Goal: Information Seeking & Learning: Learn about a topic

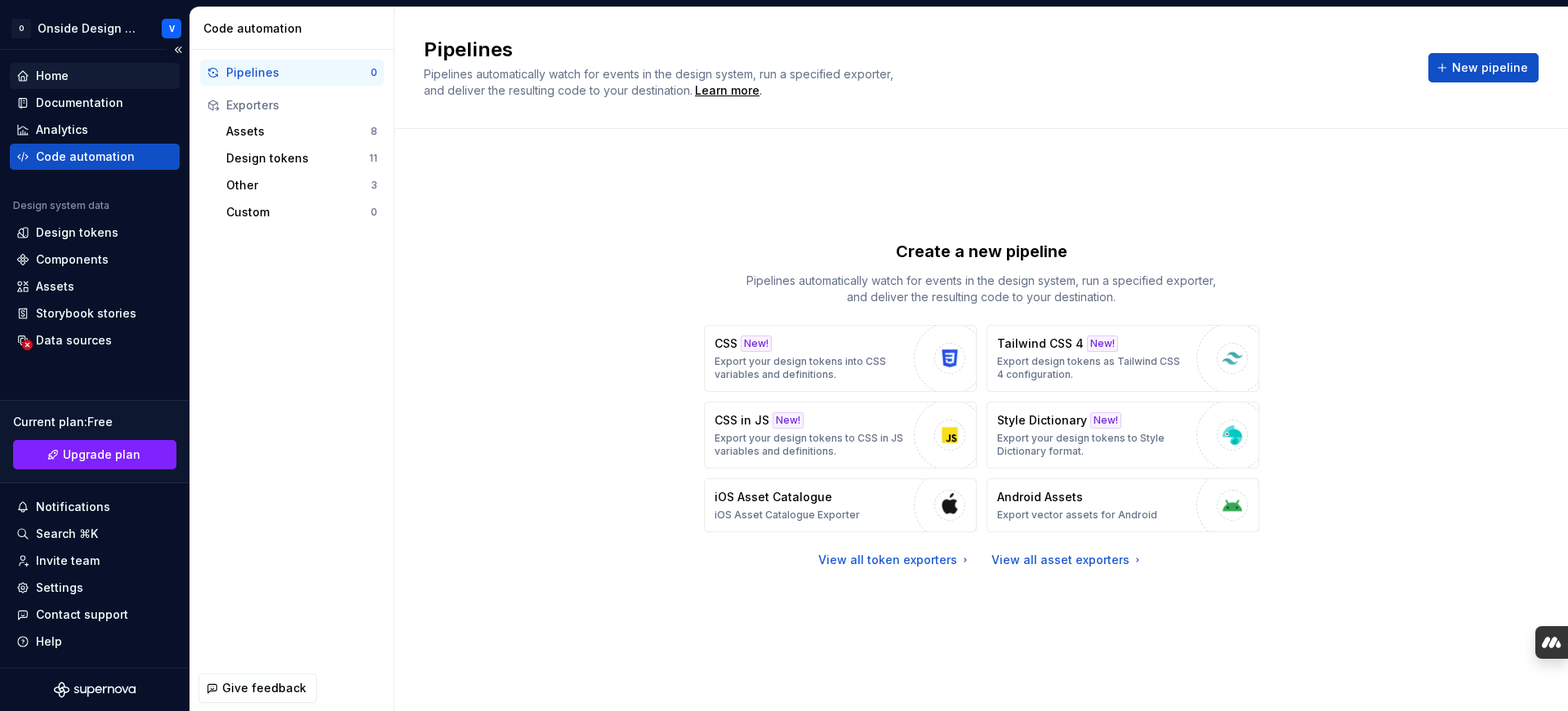
click at [60, 81] on div "Home" at bounding box center [52, 76] width 33 height 16
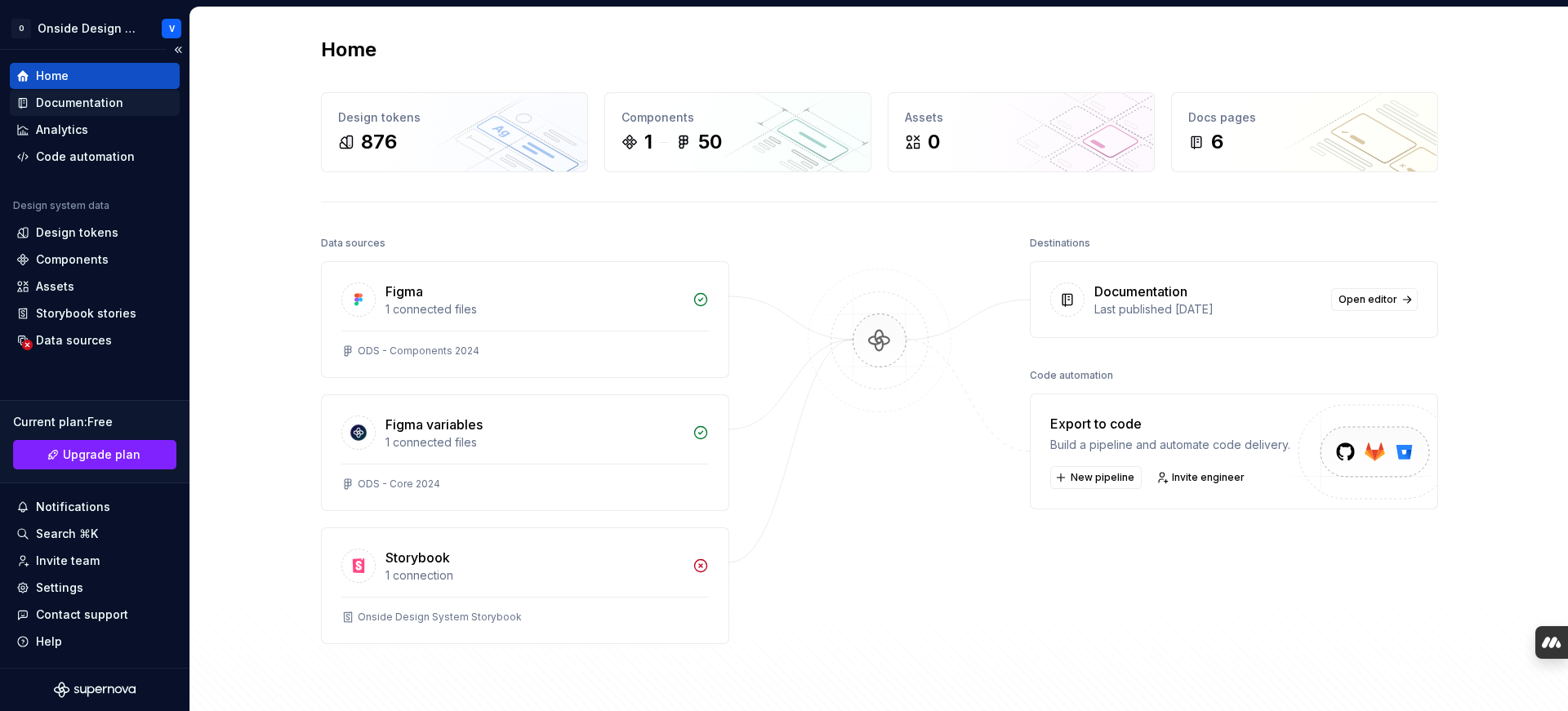
click at [111, 106] on div "Documentation" at bounding box center [79, 102] width 87 height 16
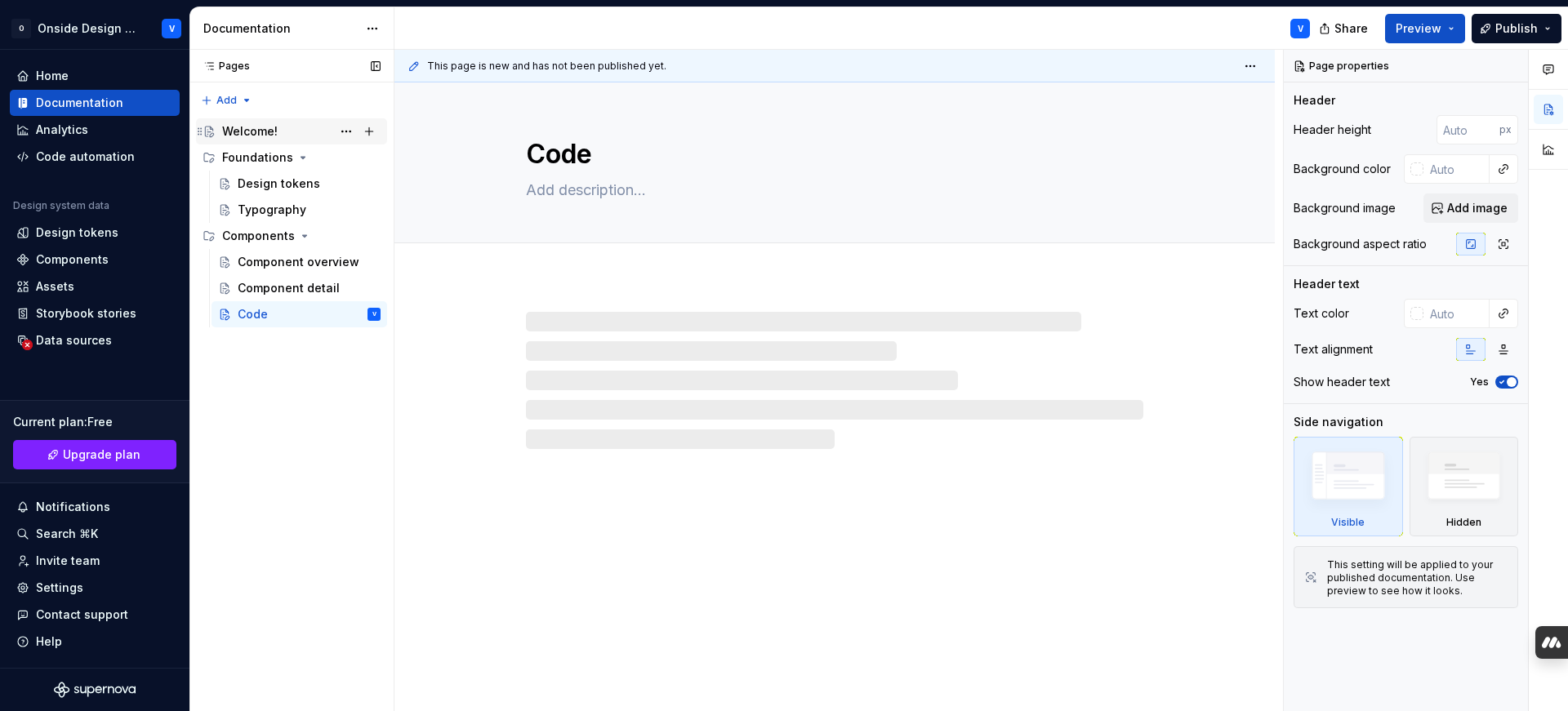
click at [287, 132] on div "Welcome!" at bounding box center [302, 132] width 158 height 23
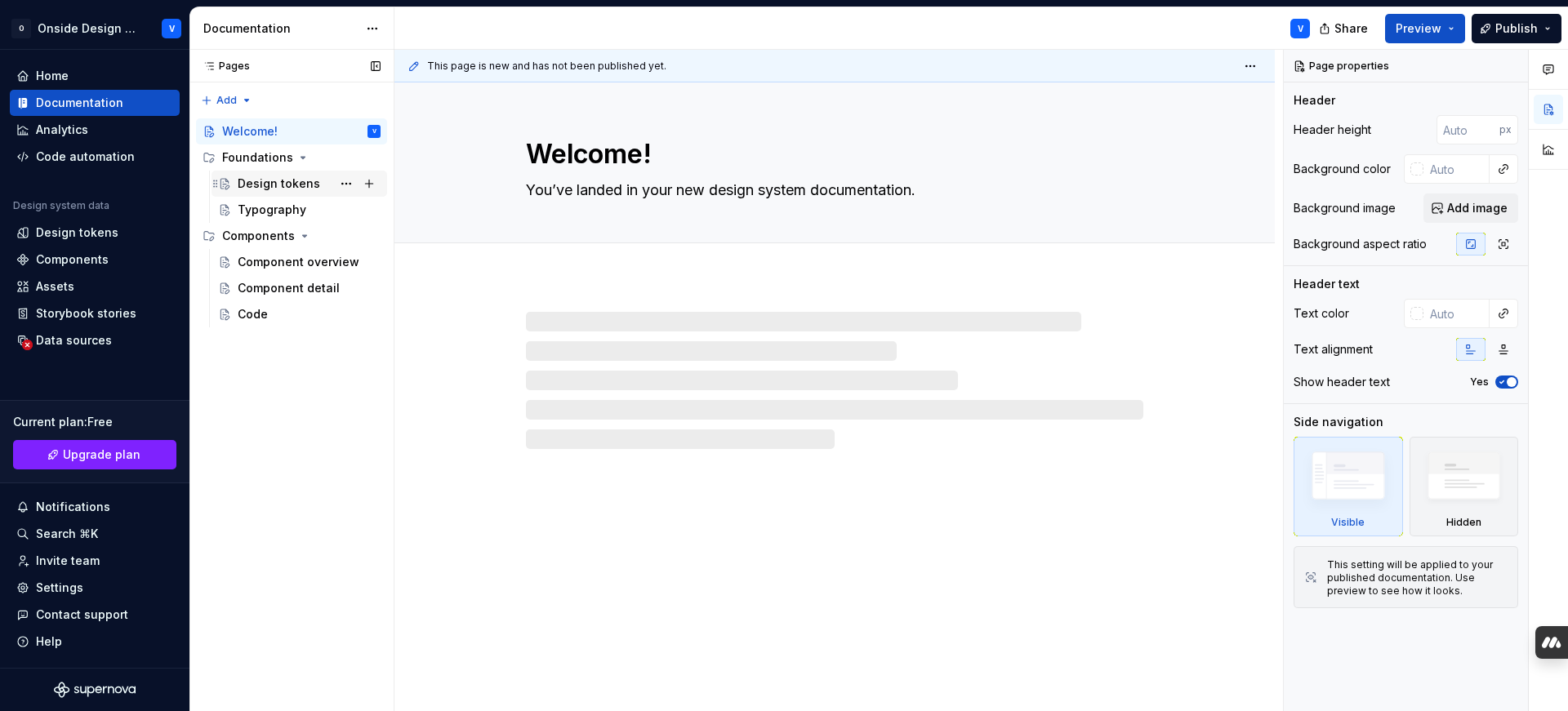
click at [260, 182] on div "Design tokens" at bounding box center [279, 183] width 83 height 16
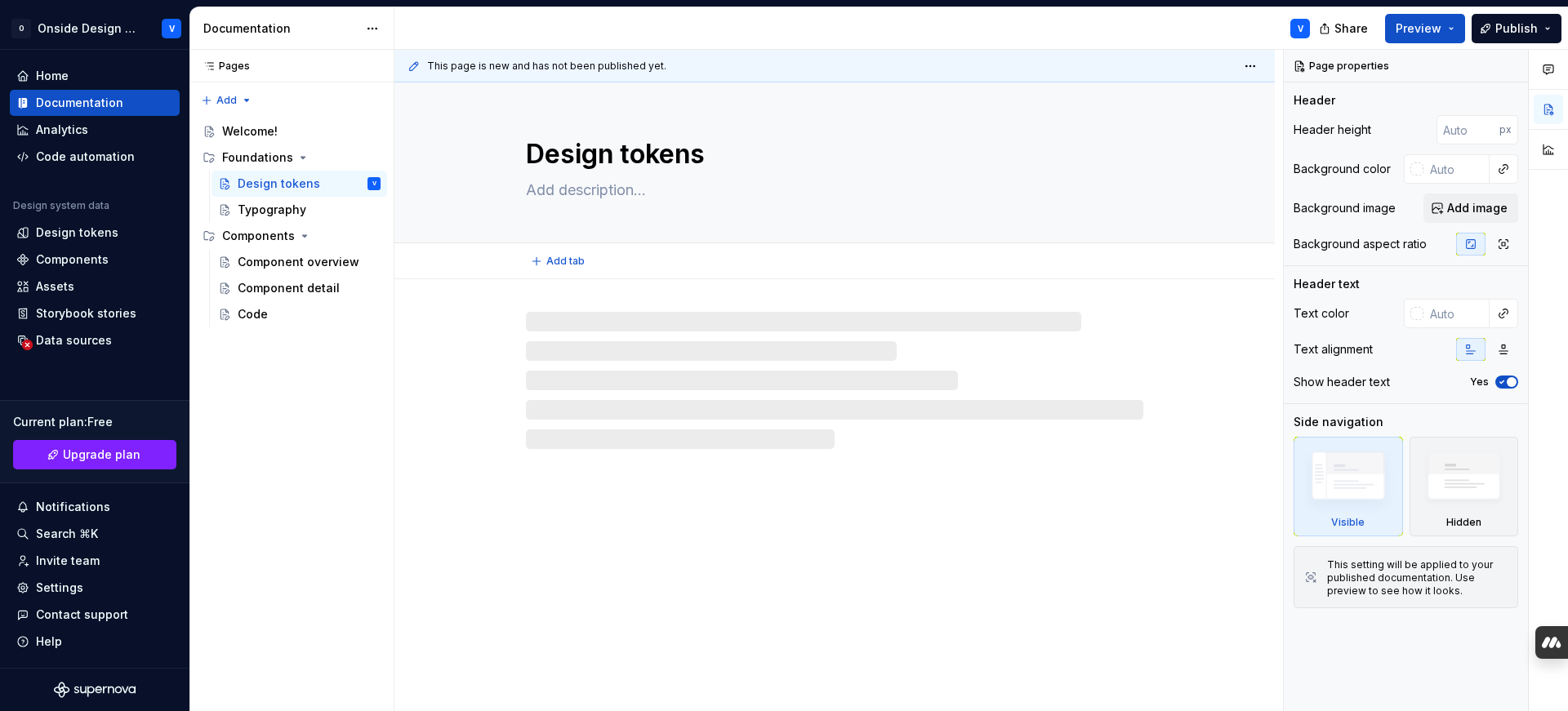
click at [657, 193] on textarea at bounding box center [831, 190] width 618 height 26
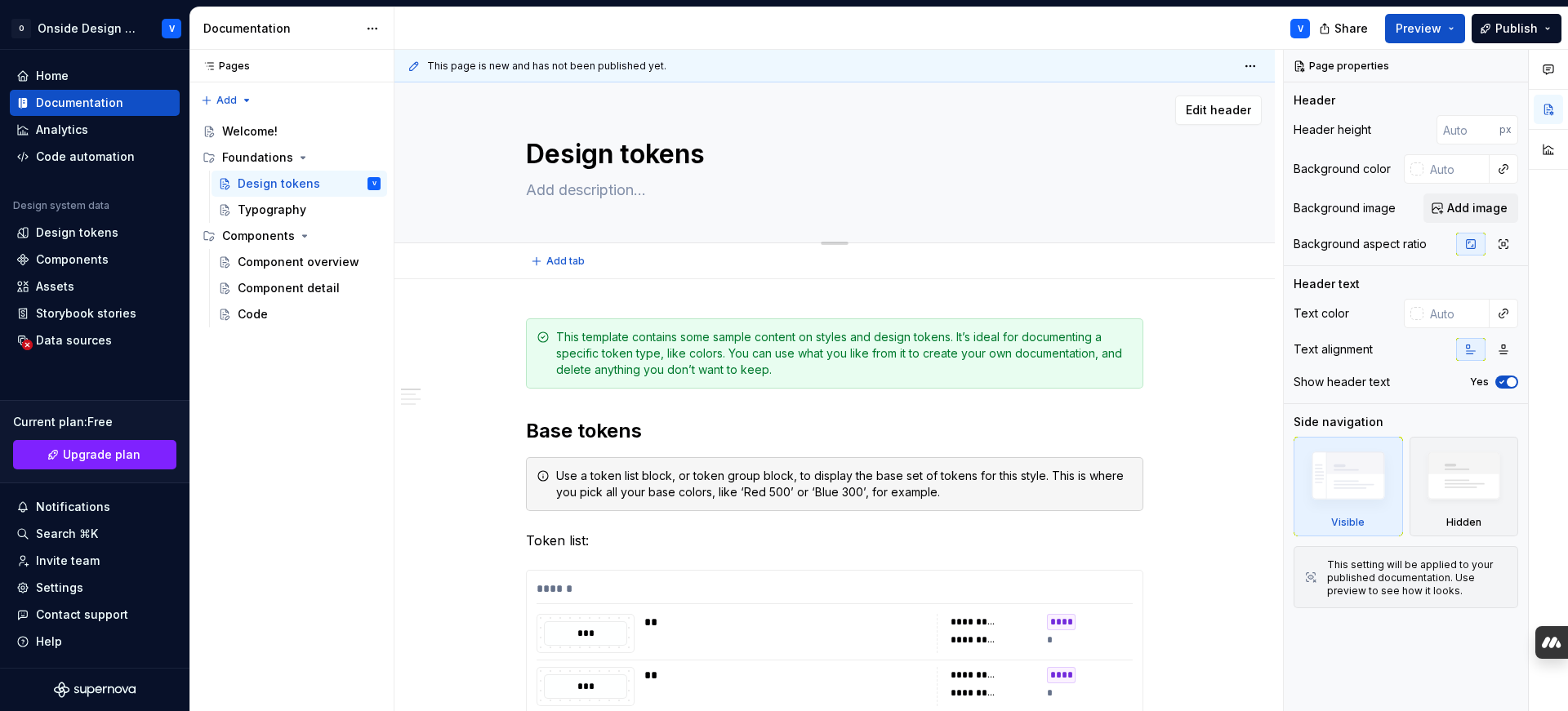
click at [733, 159] on textarea "Design tokens" at bounding box center [831, 154] width 618 height 39
click at [679, 190] on textarea at bounding box center [831, 190] width 618 height 26
type textarea "*"
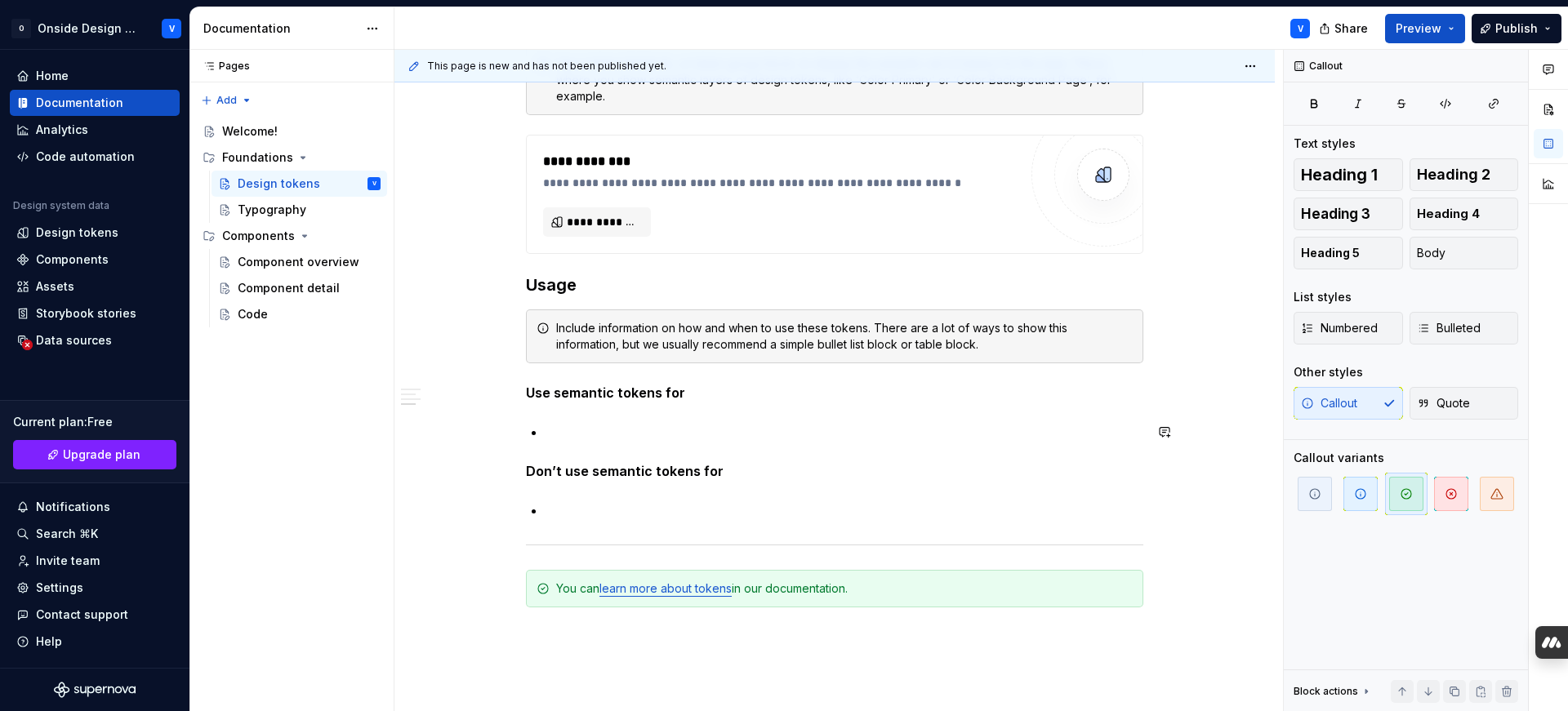
scroll to position [1398, 0]
drag, startPoint x: 81, startPoint y: 233, endPoint x: 89, endPoint y: 234, distance: 8.1
click at [81, 233] on div "Design tokens" at bounding box center [77, 232] width 83 height 16
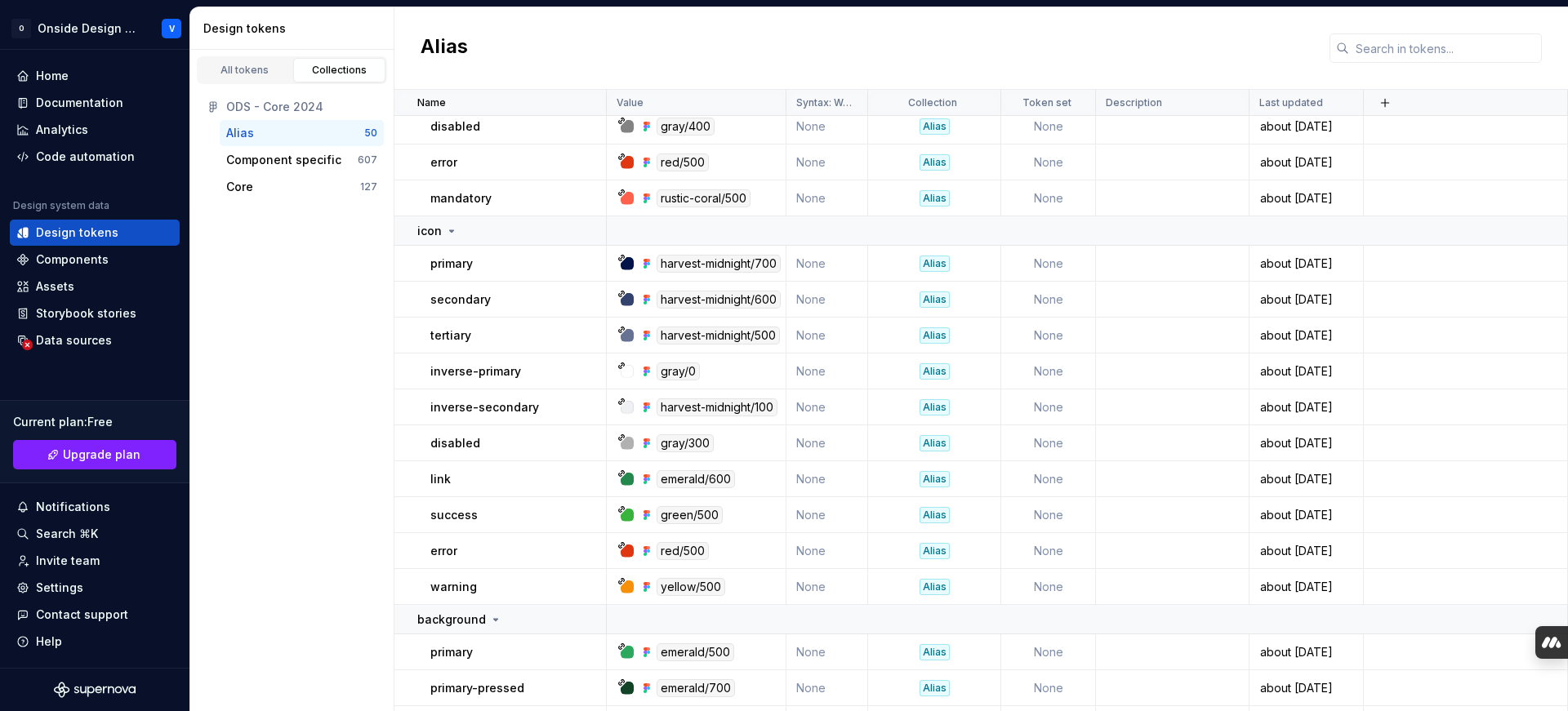
scroll to position [353, 0]
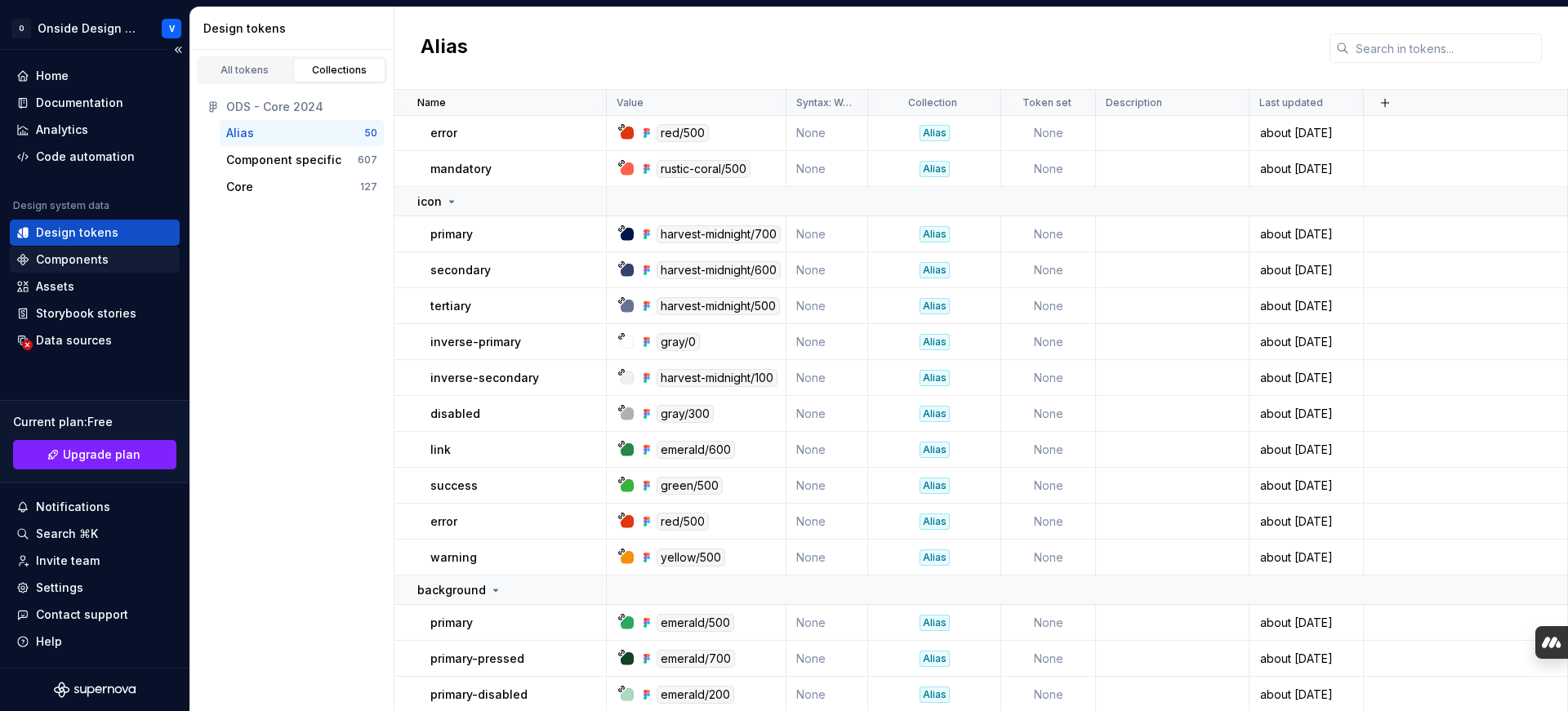
click at [100, 260] on div "Components" at bounding box center [72, 260] width 73 height 16
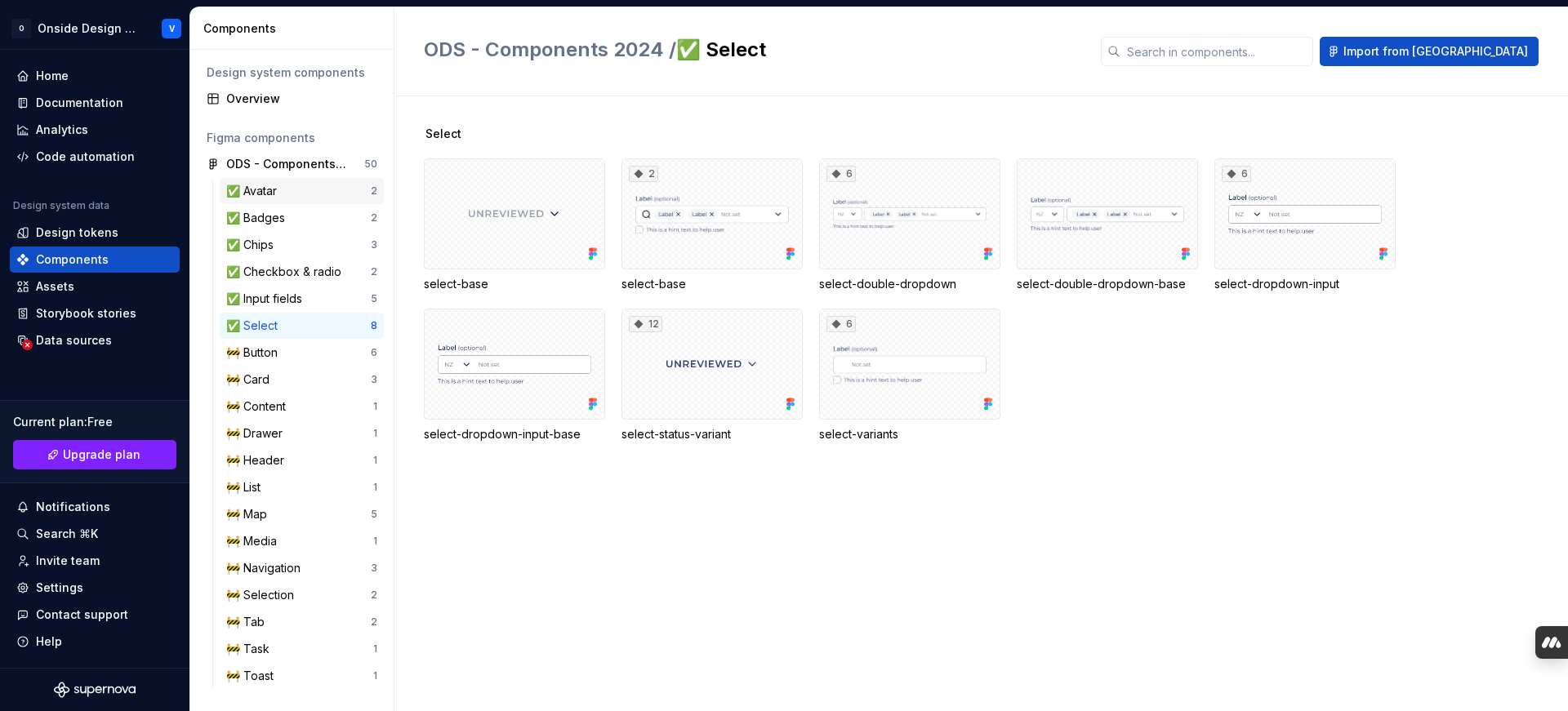
click at [301, 193] on div "✅ Avatar" at bounding box center [298, 191] width 144 height 16
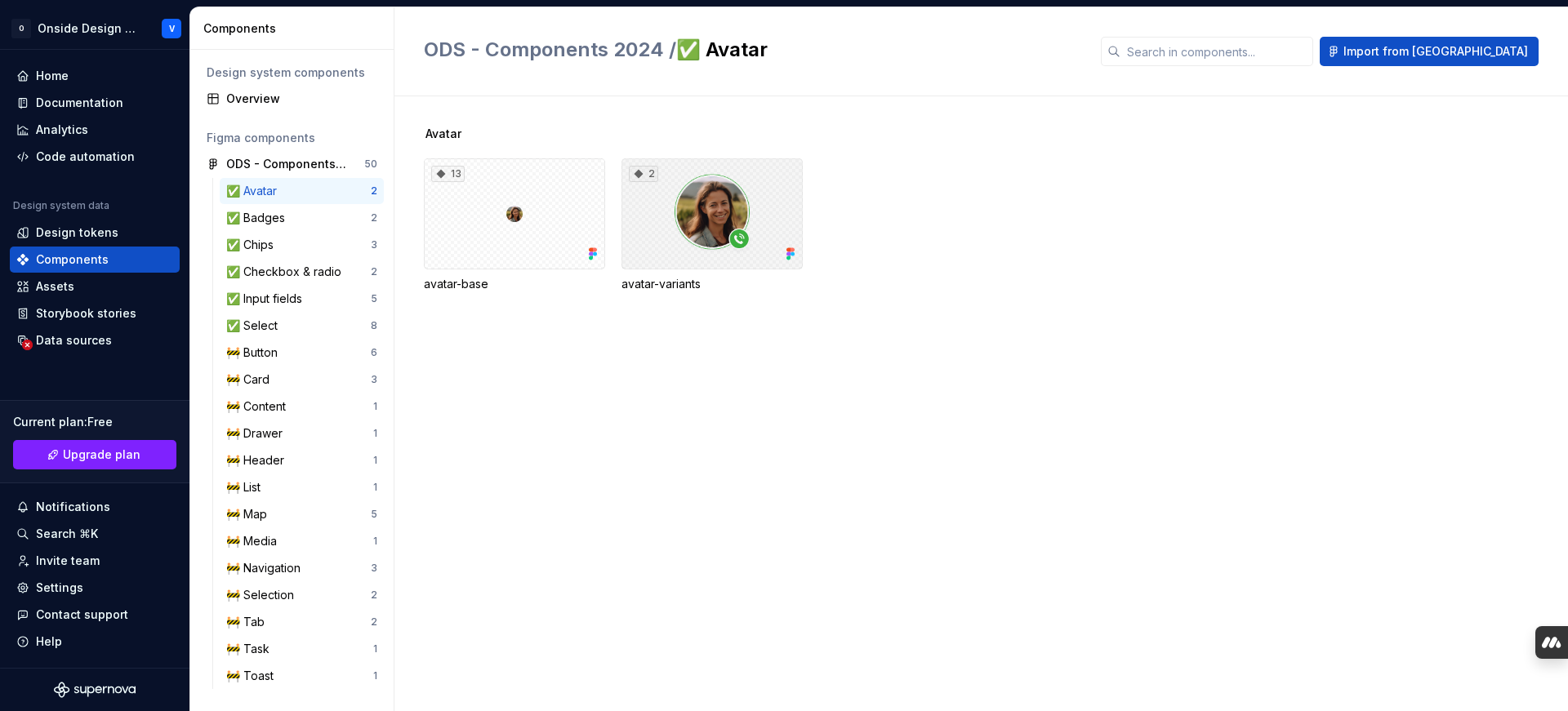
click at [652, 233] on div "2" at bounding box center [712, 214] width 182 height 111
